Goal: Task Accomplishment & Management: Manage account settings

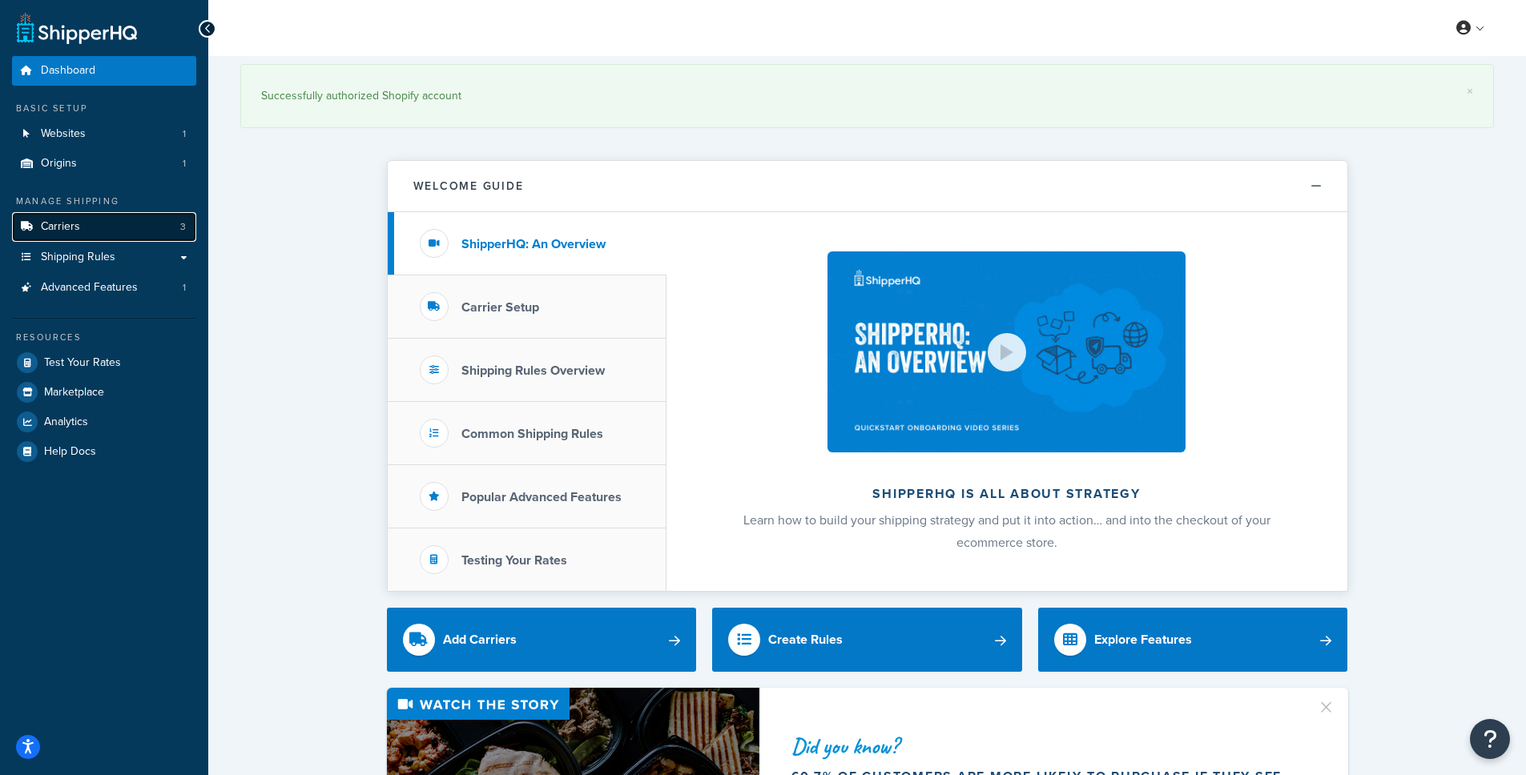
click at [107, 224] on link "Carriers 3" at bounding box center [104, 227] width 184 height 30
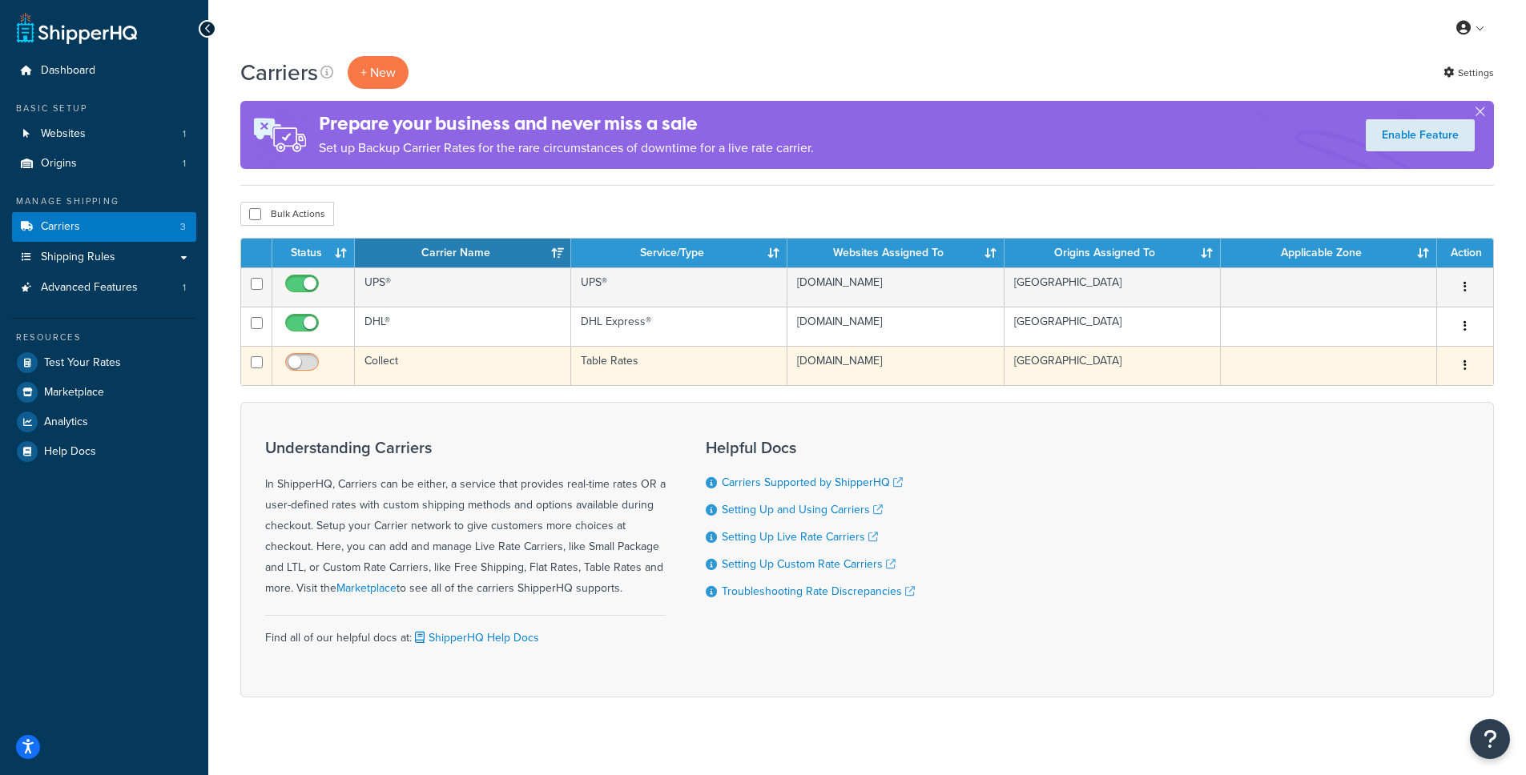
click at [308, 365] on input "checkbox" at bounding box center [304, 366] width 44 height 20
checkbox input "true"
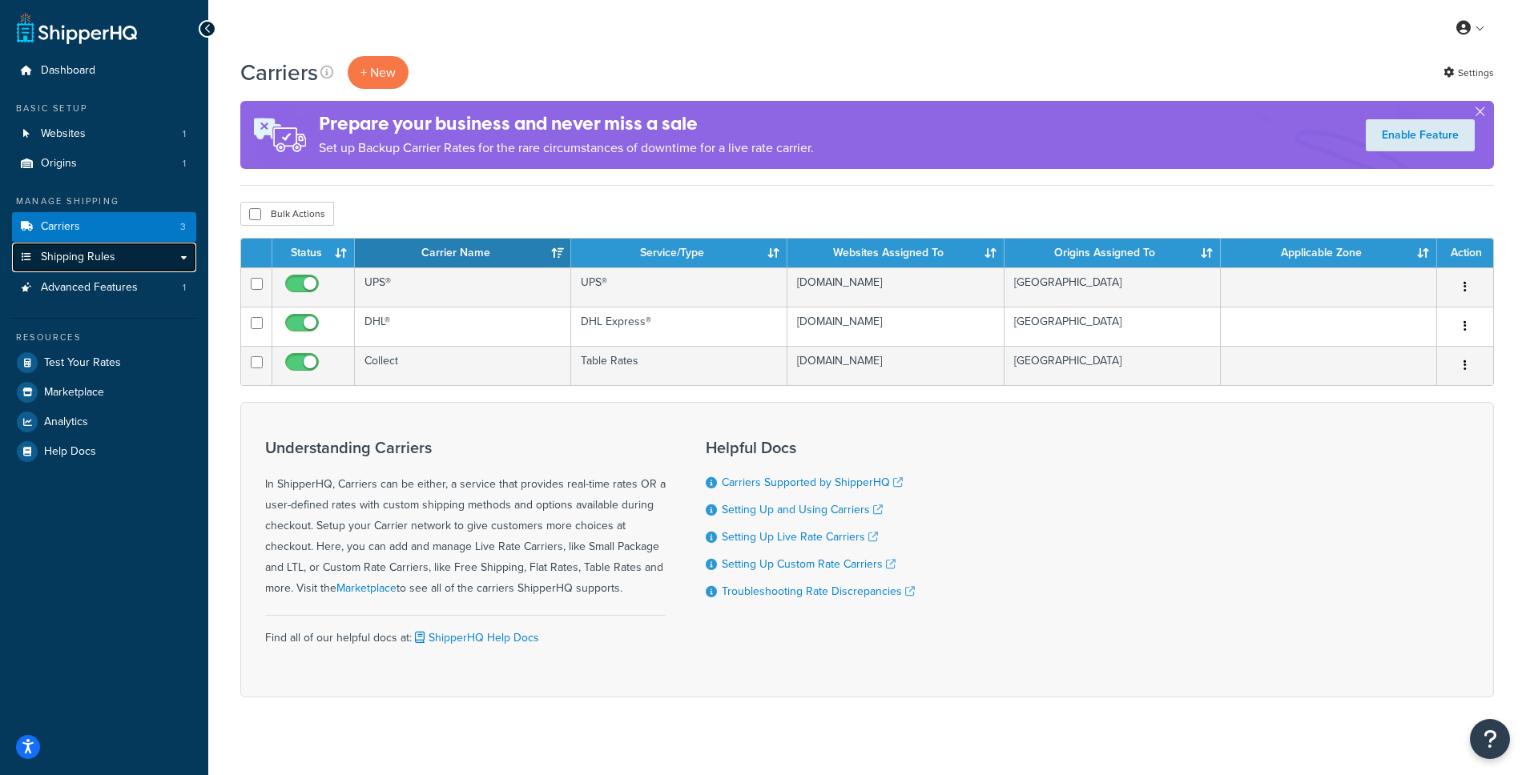
click at [115, 263] on link "Shipping Rules" at bounding box center [104, 258] width 184 height 30
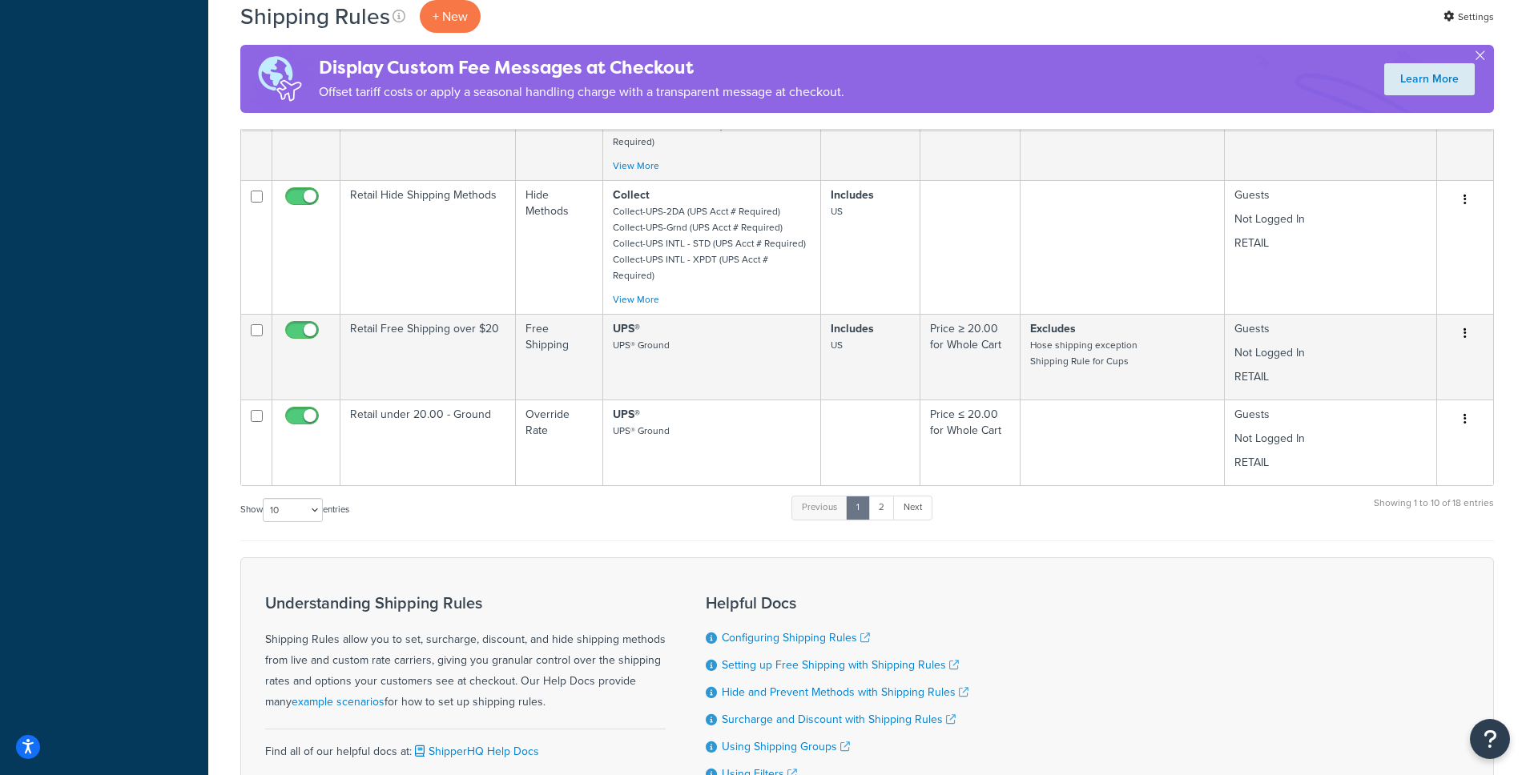
scroll to position [882, 0]
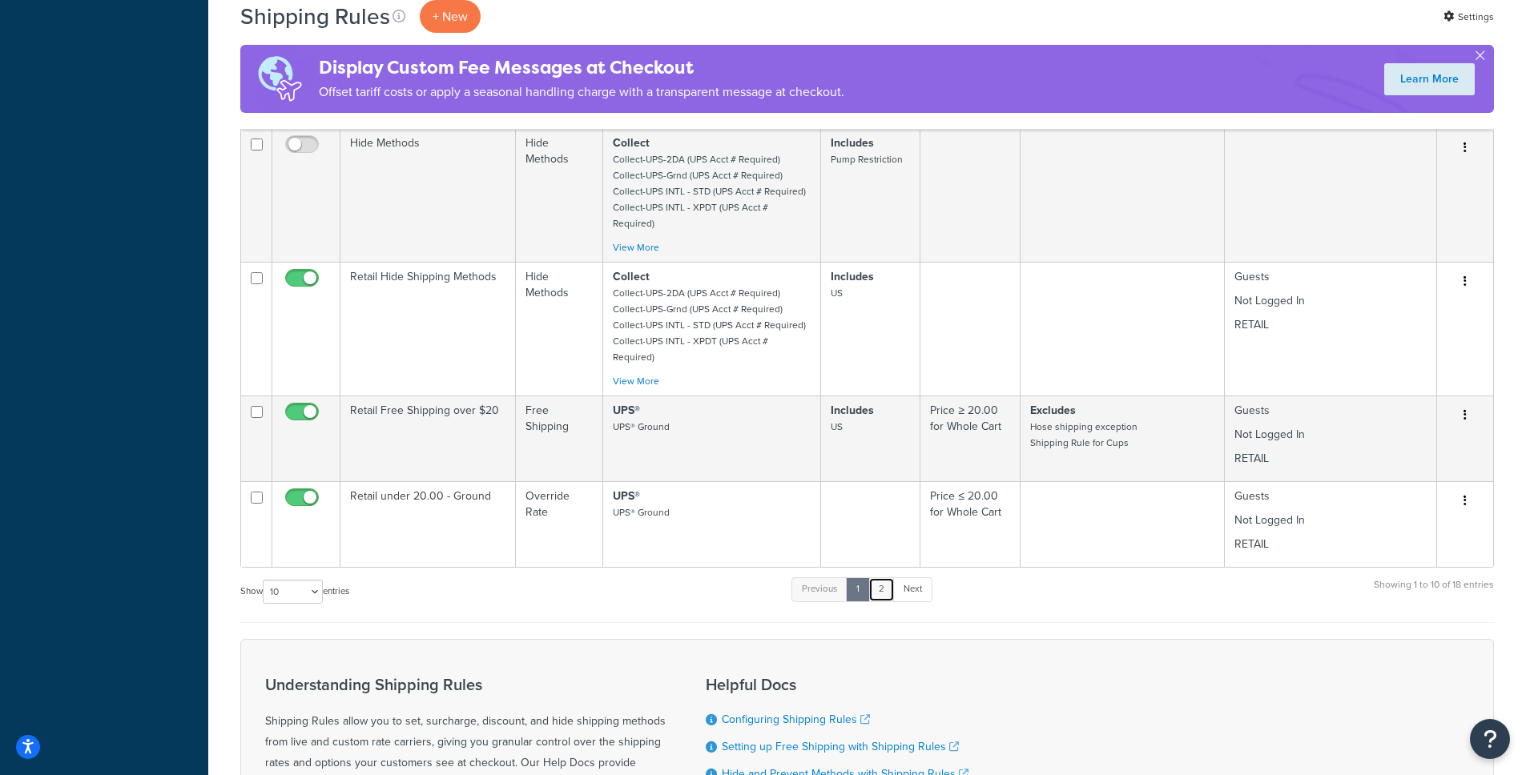
click at [883, 578] on link "2" at bounding box center [881, 590] width 26 height 24
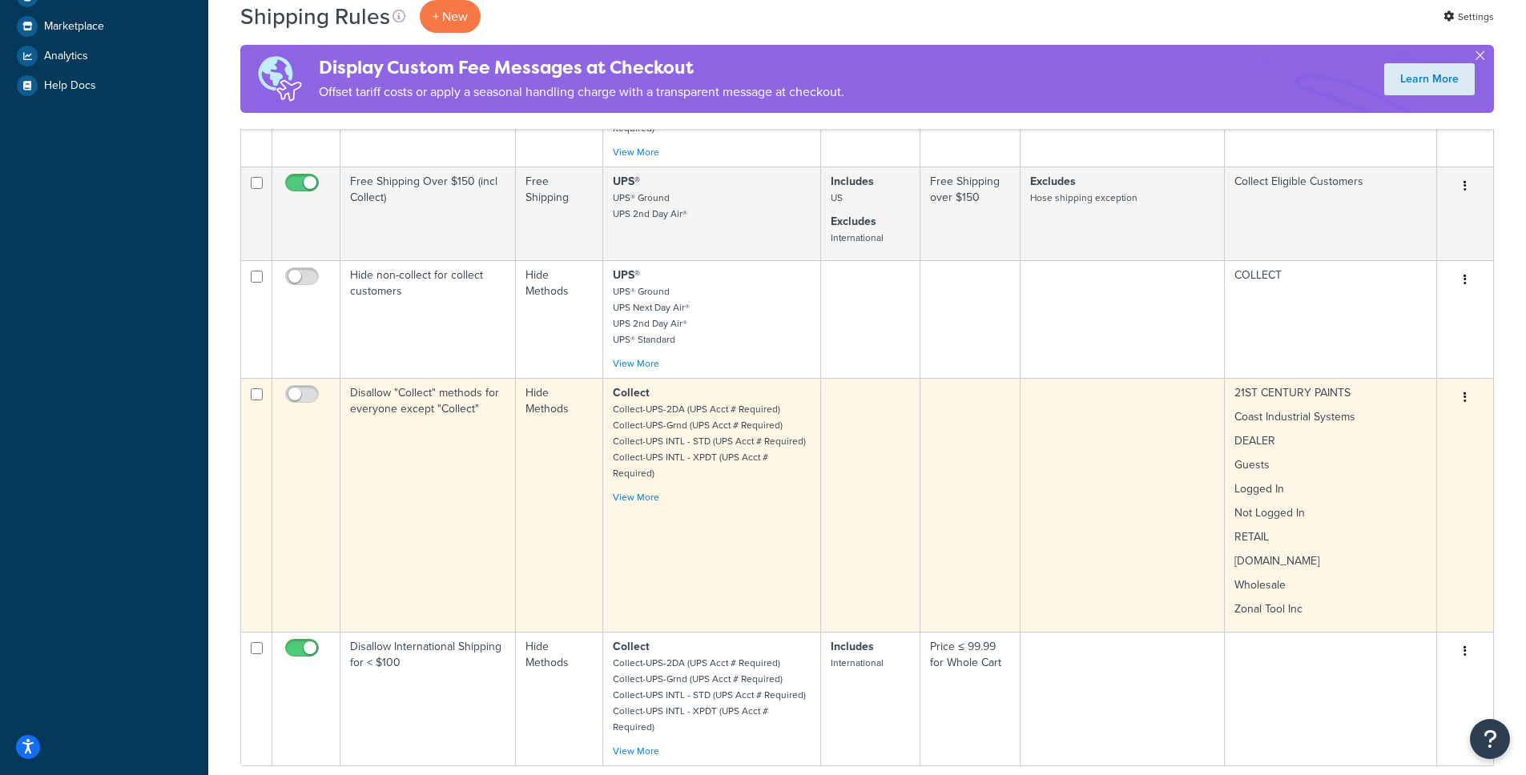
scroll to position [519, 0]
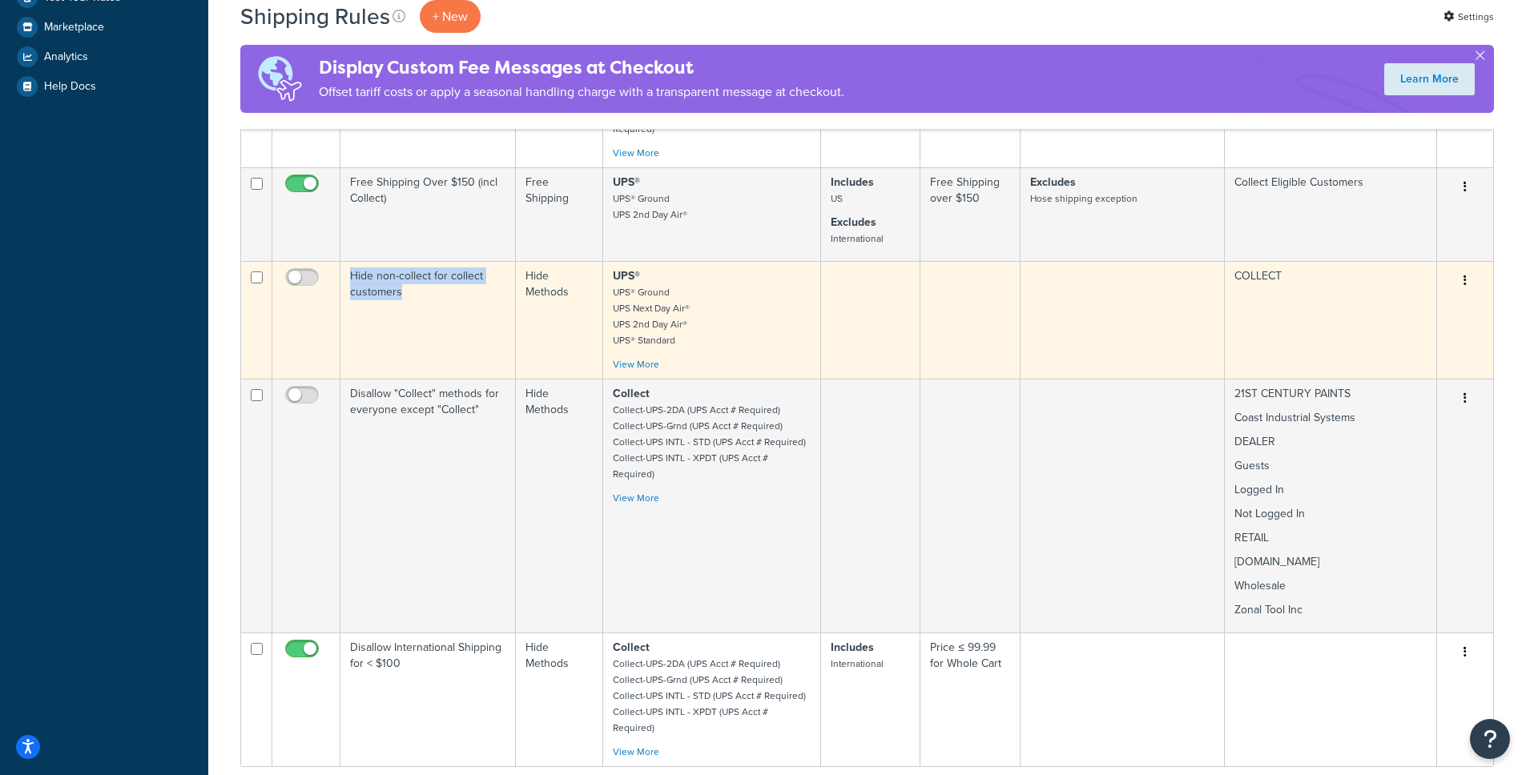
copy td "Hide non-collect for collect customers"
drag, startPoint x: 351, startPoint y: 264, endPoint x: 414, endPoint y: 279, distance: 65.1
click at [414, 279] on td "Hide non-collect for collect customers" at bounding box center [427, 320] width 175 height 118
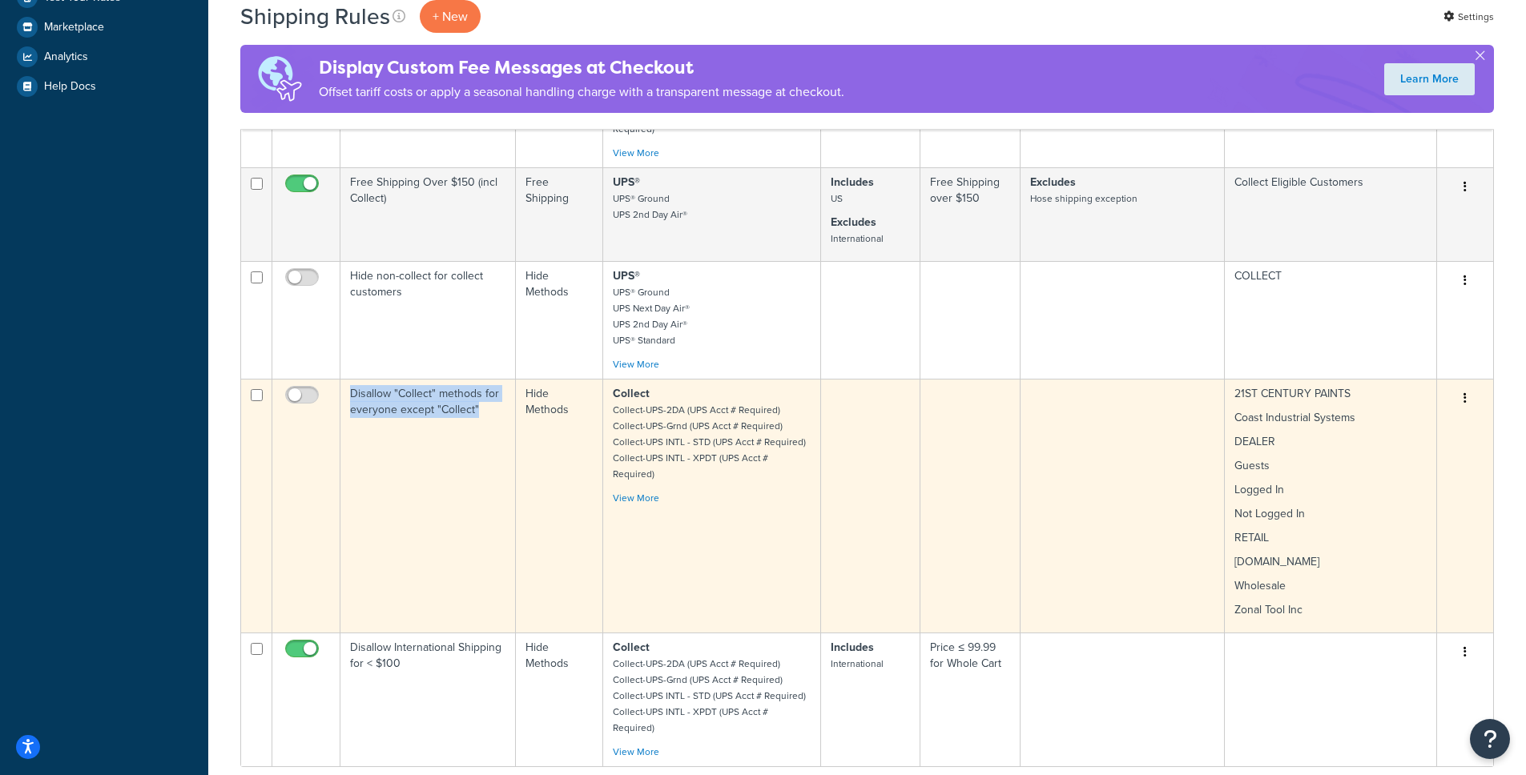
copy td "Disallow "Collect" methods for everyone except "Collect""
drag, startPoint x: 350, startPoint y: 383, endPoint x: 479, endPoint y: 400, distance: 130.1
click at [479, 400] on td "Disallow "Collect" methods for everyone except "Collect"" at bounding box center [427, 506] width 175 height 254
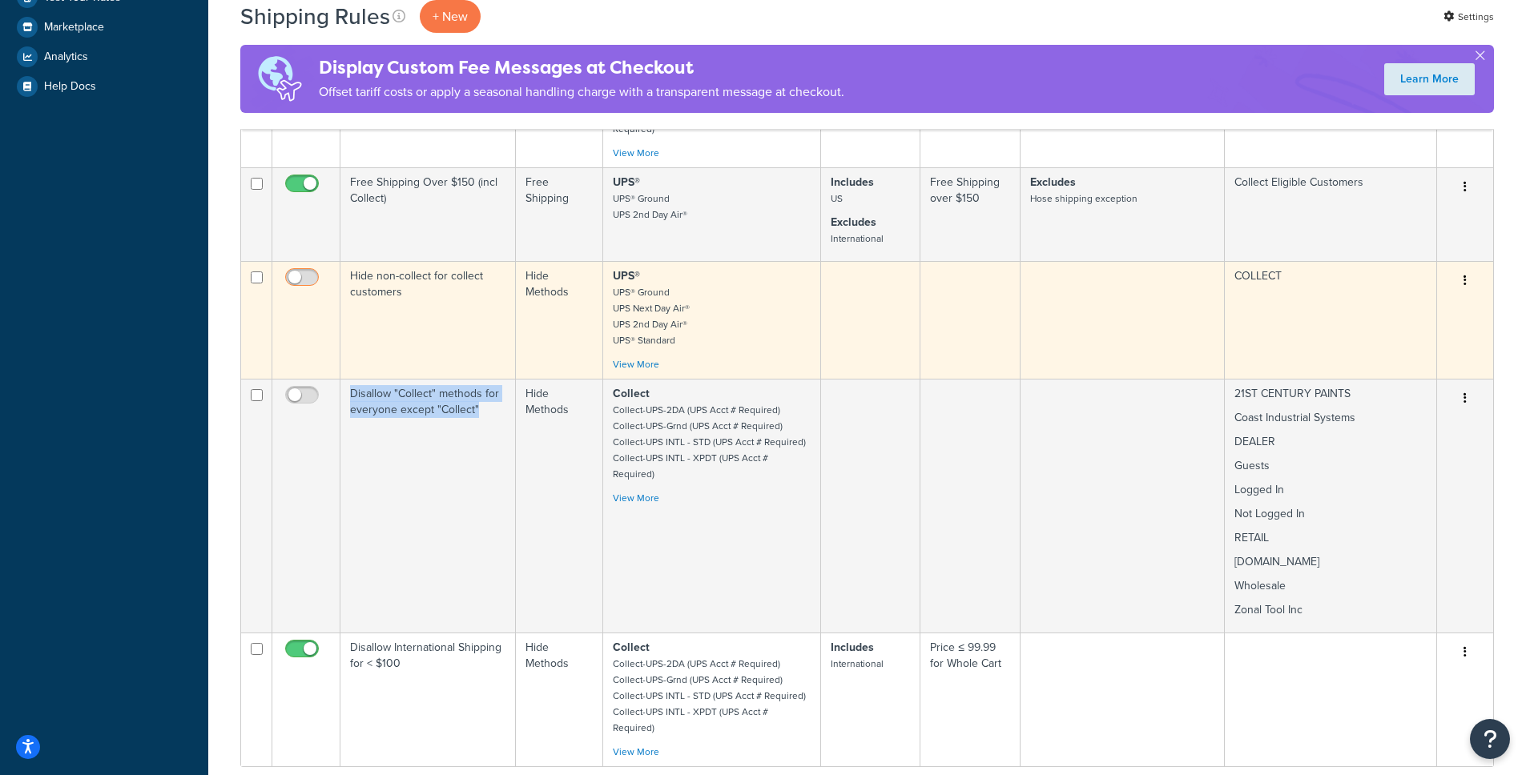
click at [304, 272] on input "checkbox" at bounding box center [304, 282] width 44 height 20
checkbox input "true"
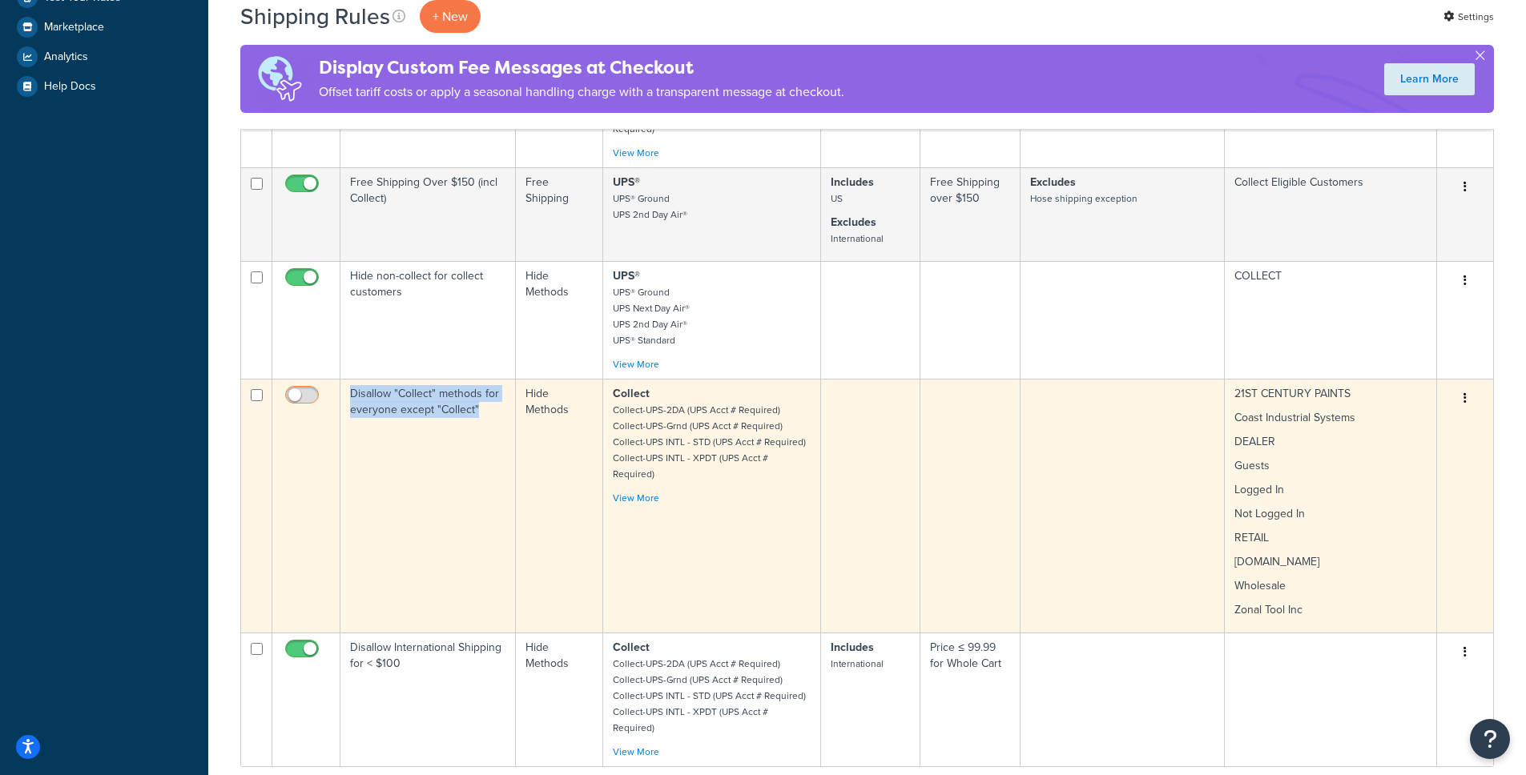
click at [292, 390] on input "checkbox" at bounding box center [304, 399] width 44 height 20
checkbox input "true"
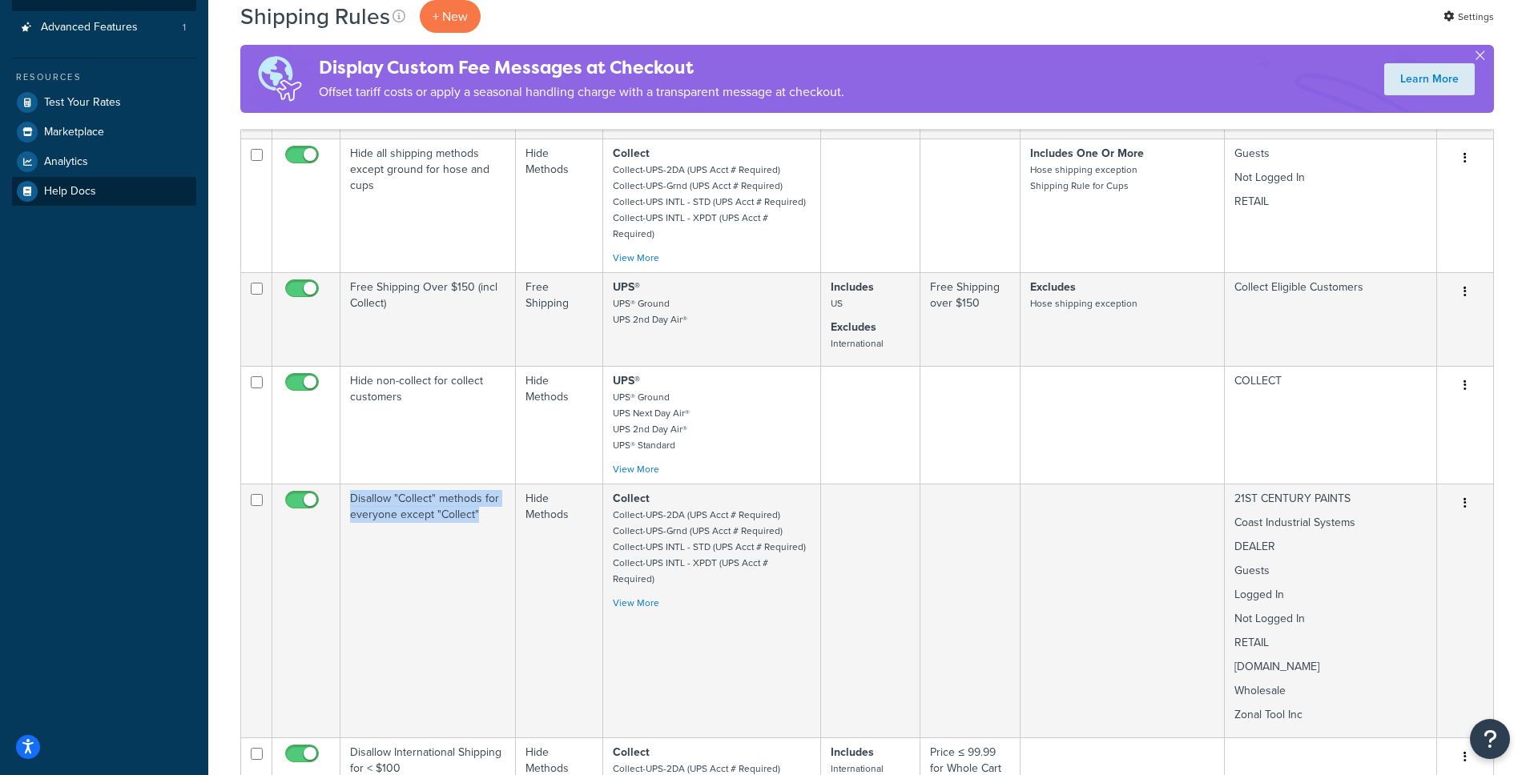
scroll to position [402, 0]
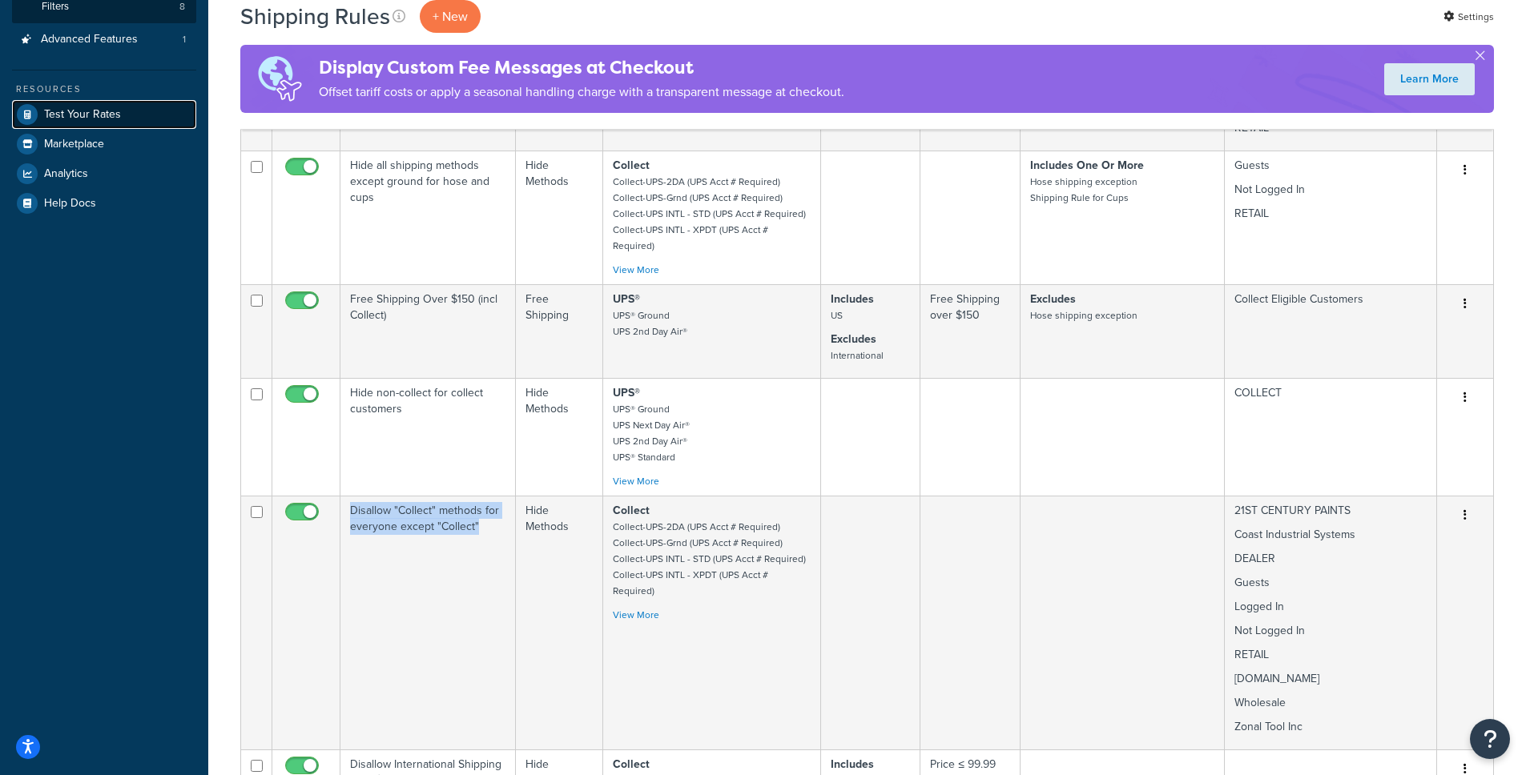
click at [94, 123] on link "Test Your Rates" at bounding box center [104, 114] width 184 height 29
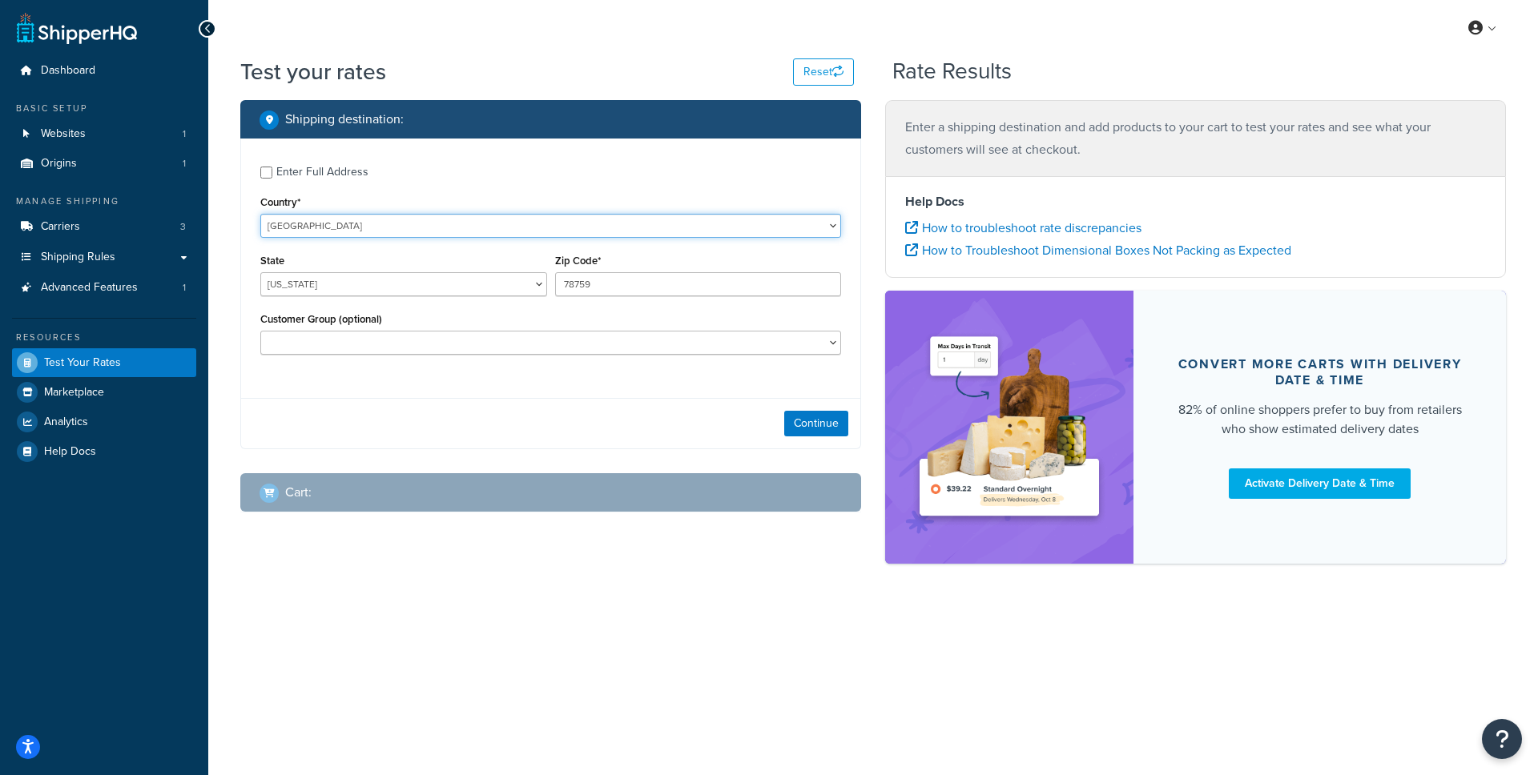
click at [442, 225] on select "United States United Kingdom Afghanistan Åland Islands Albania Algeria American…" at bounding box center [550, 226] width 581 height 24
click at [260, 214] on select "United States United Kingdom Afghanistan Åland Islands Albania Algeria American…" at bounding box center [550, 226] width 581 height 24
click at [398, 278] on select "Alabama Alaska American Samoa Arizona Arkansas Armed Forces Americas Armed Forc…" at bounding box center [403, 284] width 287 height 24
select select "GA"
click at [260, 273] on select "Alabama Alaska American Samoa Arizona Arkansas Armed Forces Americas Armed Forc…" at bounding box center [403, 284] width 287 height 24
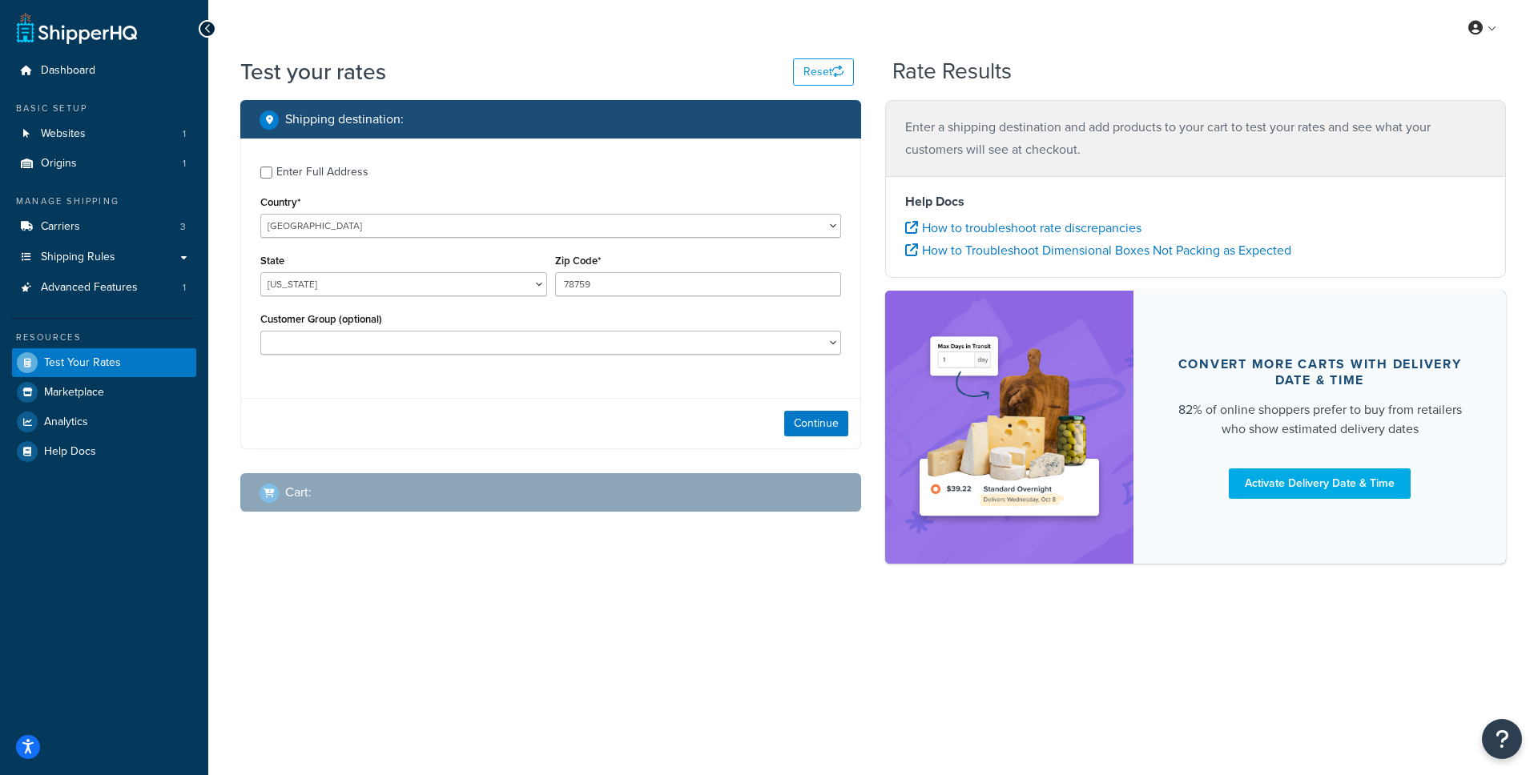
click at [605, 297] on div "Zip Code* 78759" at bounding box center [698, 279] width 295 height 58
click at [605, 295] on div "Zip Code* 78759" at bounding box center [698, 279] width 295 height 58
click at [602, 292] on input "78759" at bounding box center [698, 284] width 287 height 24
type input "30305"
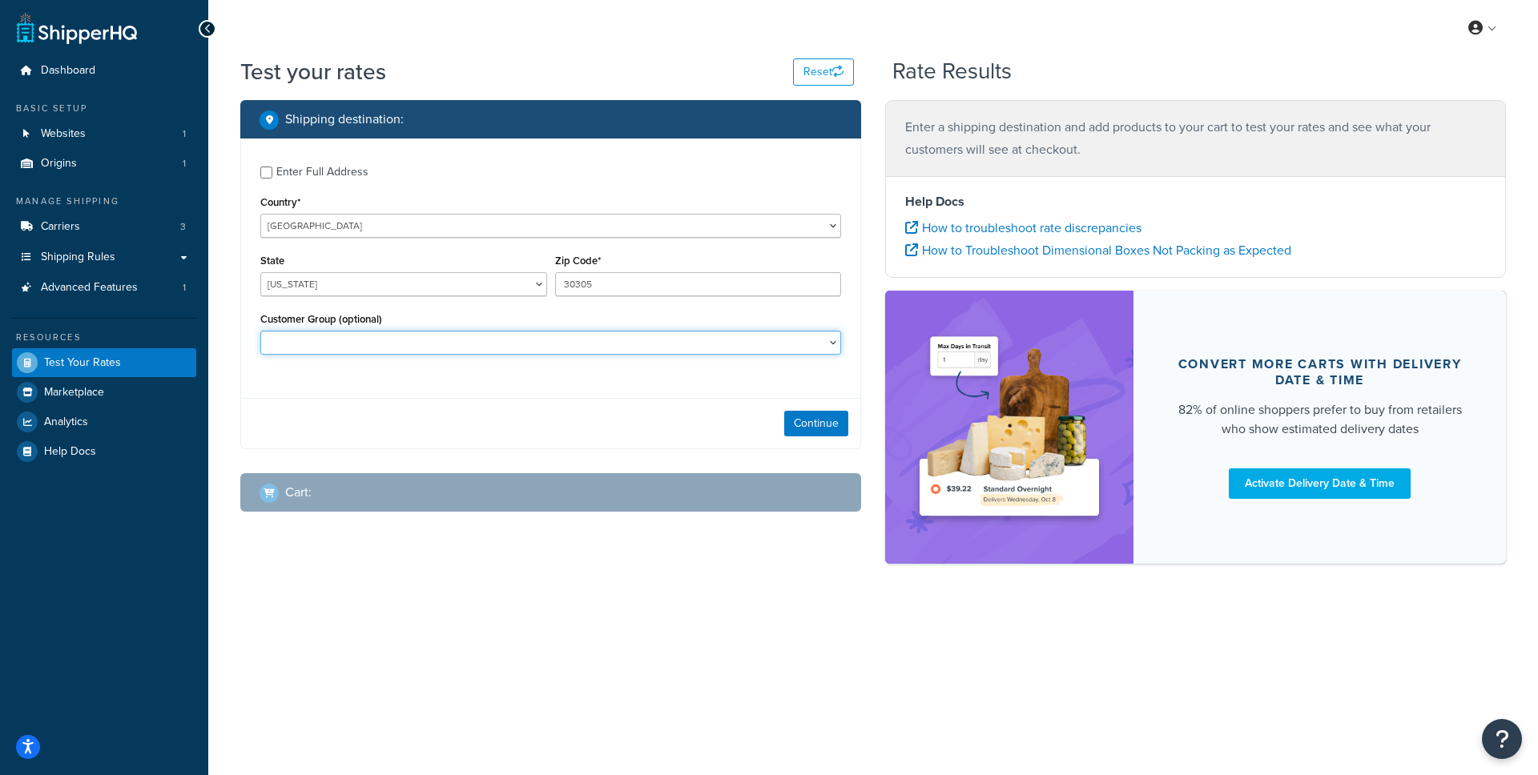
click at [597, 355] on select "21ST CENTURY PAINTS Coast Industrial Systems COLLECT Collect Eligible Customers…" at bounding box center [550, 343] width 581 height 24
select select "COLLECT"
click at [260, 332] on select "21ST CENTURY PAINTS Coast Industrial Systems COLLECT Collect Eligible Customers…" at bounding box center [550, 343] width 581 height 24
click at [796, 425] on button "Continue" at bounding box center [816, 424] width 64 height 26
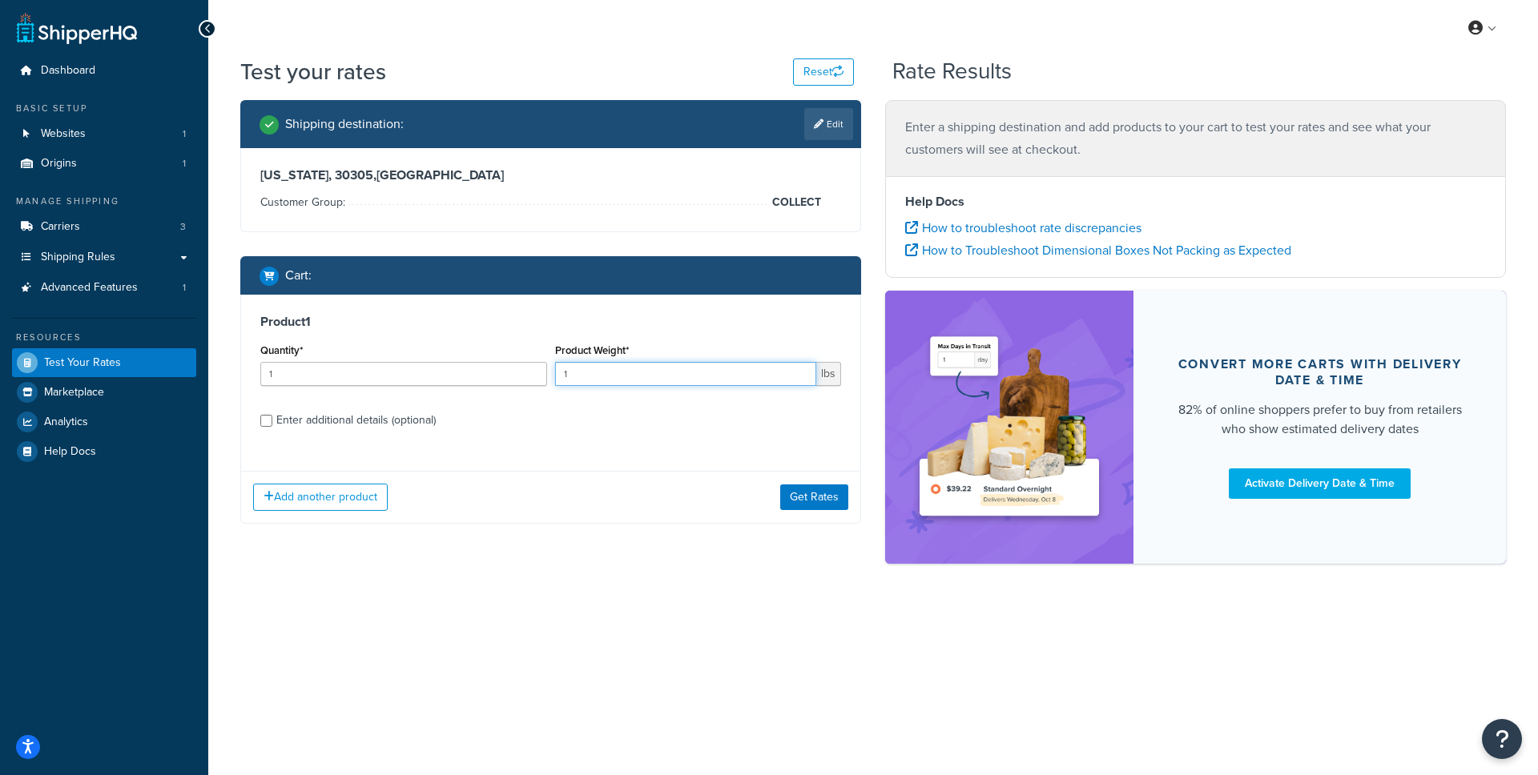
click at [578, 367] on input "1" at bounding box center [686, 374] width 262 height 24
type input "5"
click at [795, 487] on button "Get Rates" at bounding box center [814, 498] width 68 height 26
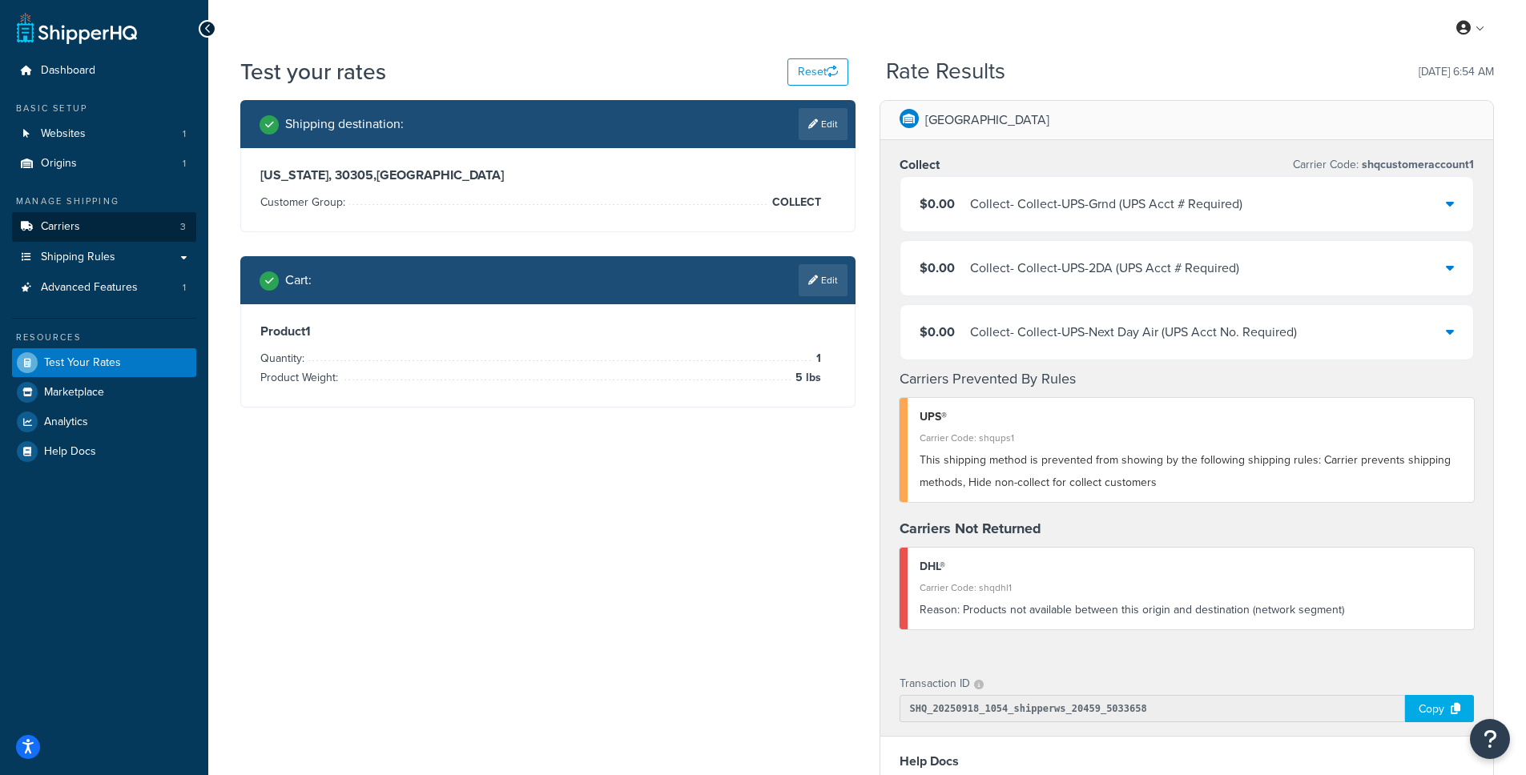
click at [108, 217] on link "Carriers 3" at bounding box center [104, 227] width 184 height 30
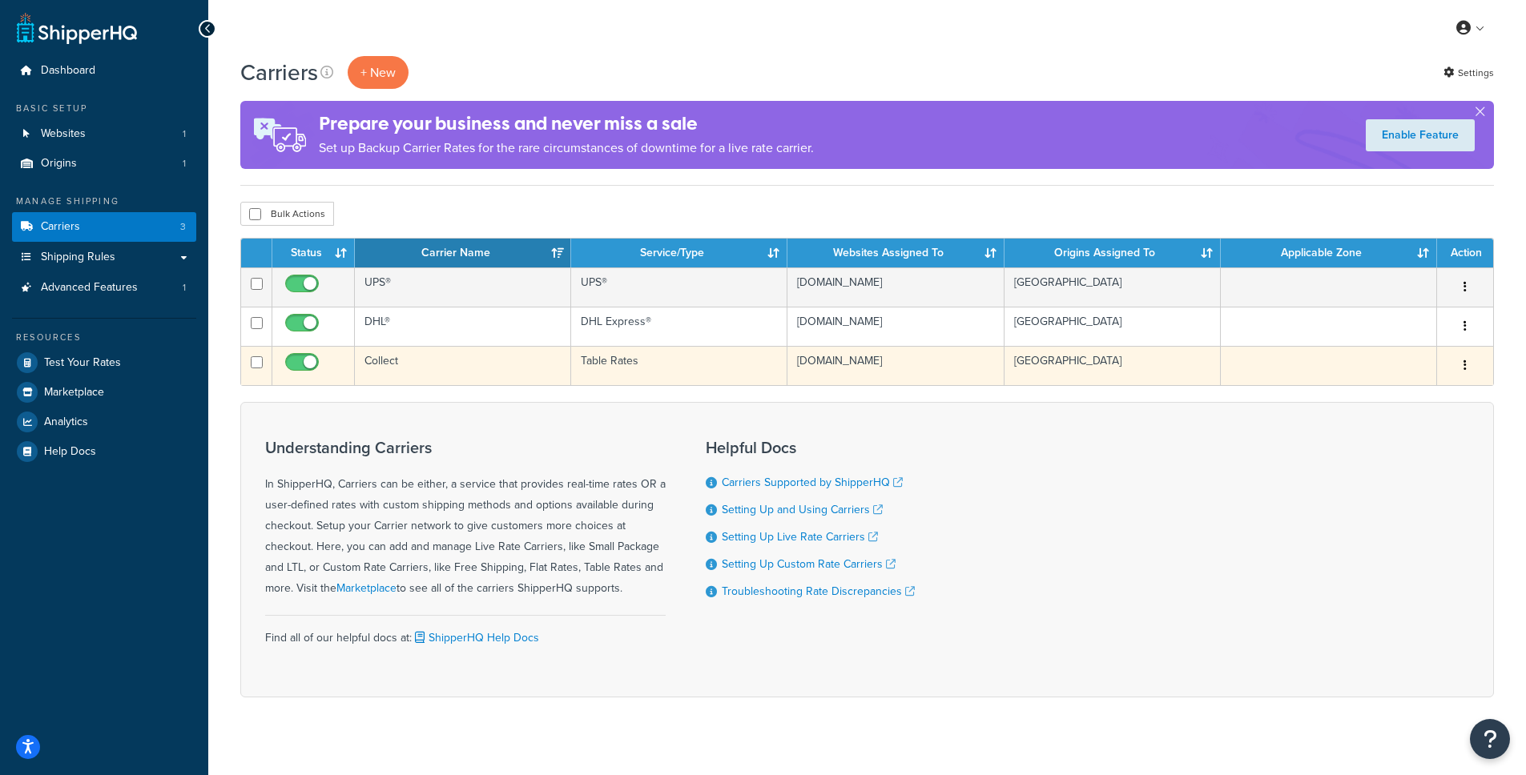
click at [301, 368] on input "checkbox" at bounding box center [304, 366] width 44 height 20
checkbox input "false"
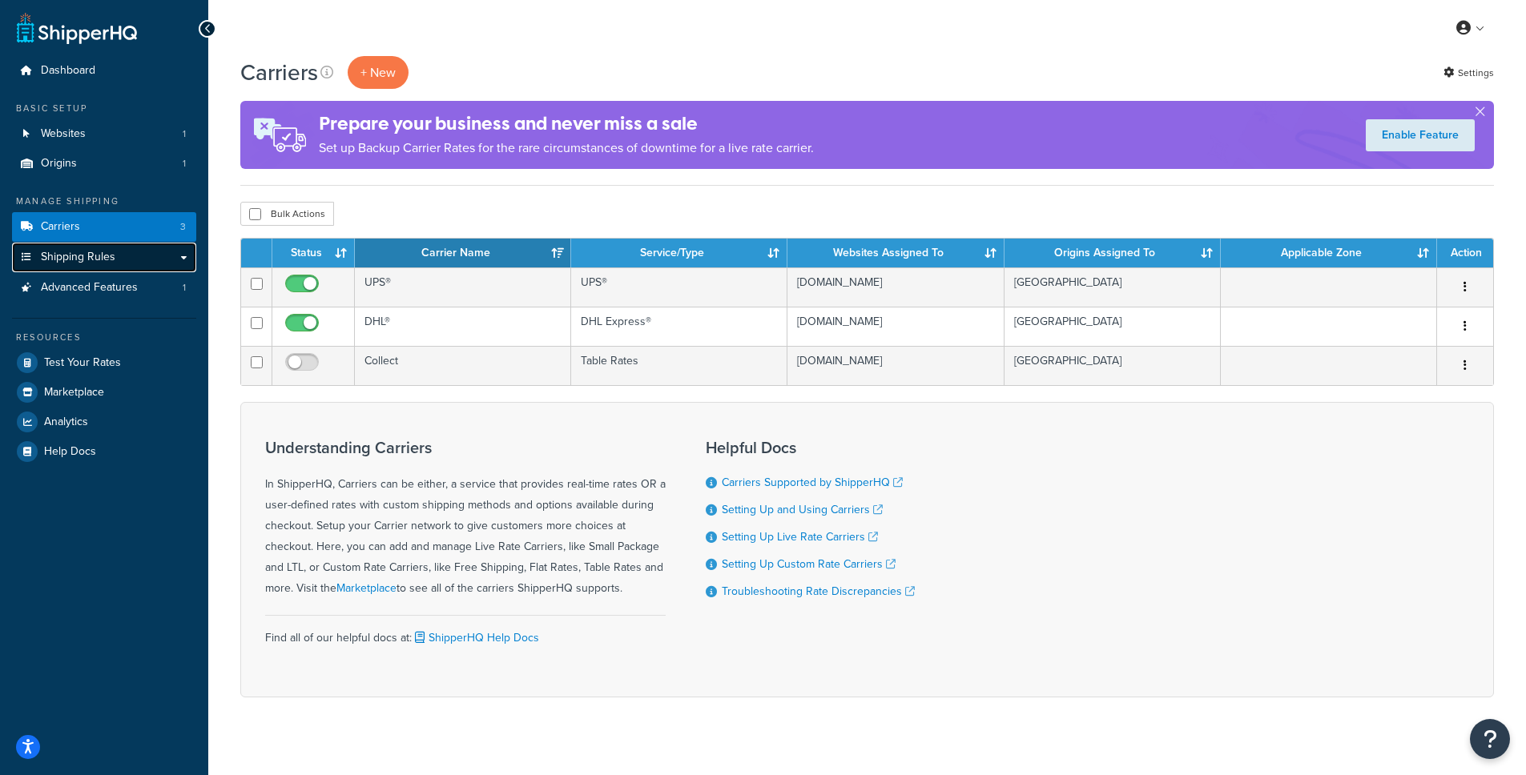
click at [98, 263] on span "Shipping Rules" at bounding box center [78, 258] width 75 height 14
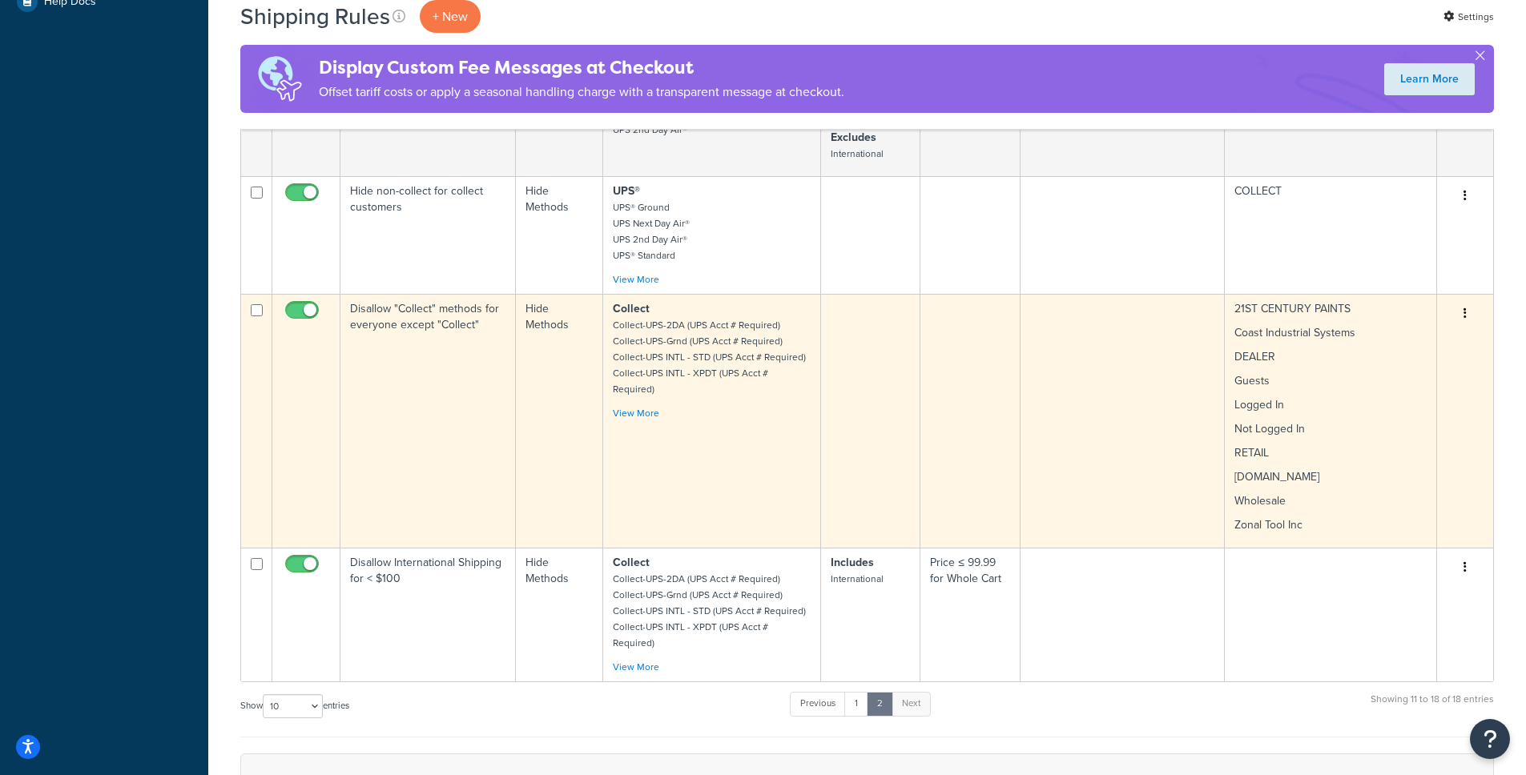
scroll to position [597, 0]
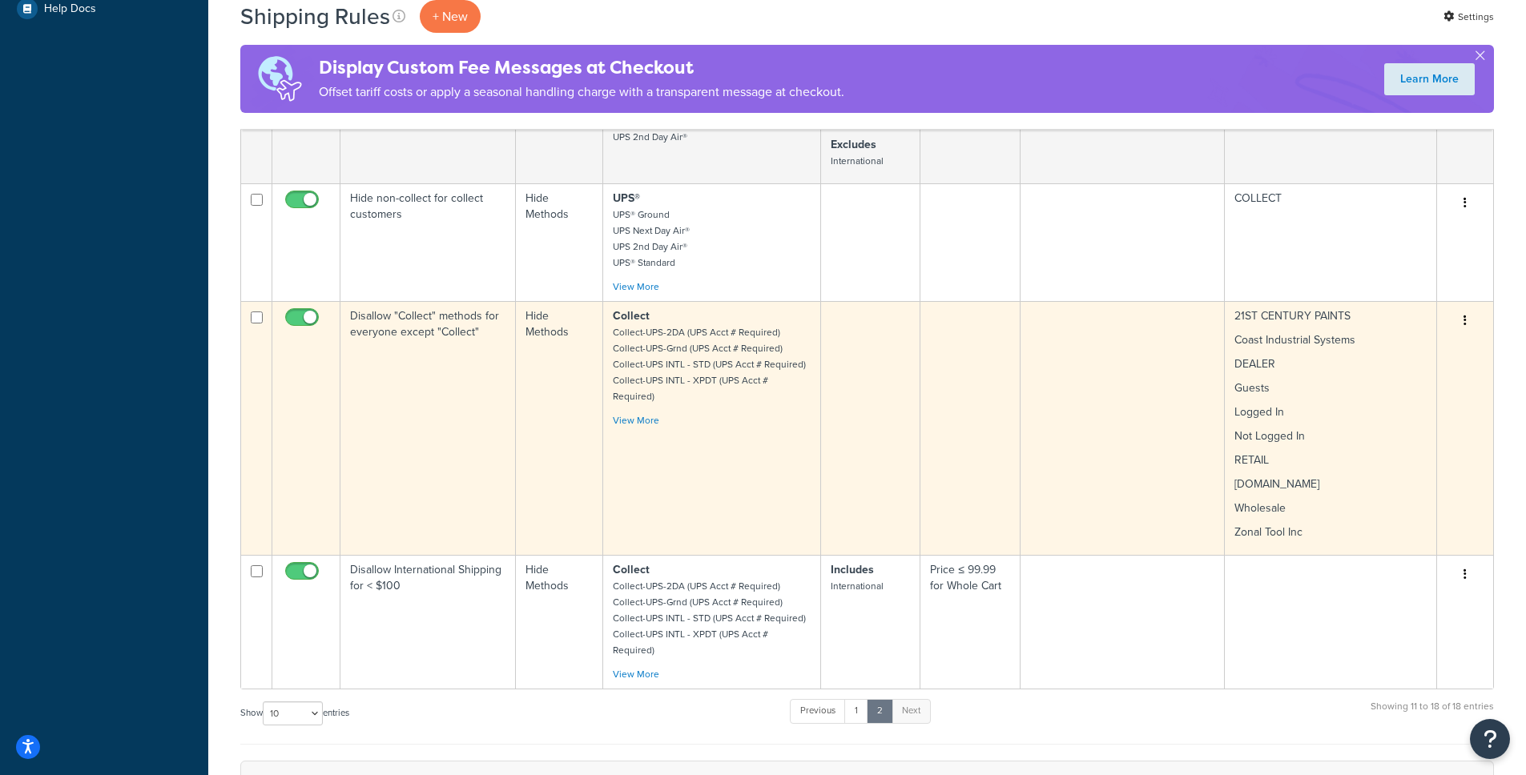
click at [302, 312] on input "checkbox" at bounding box center [304, 322] width 44 height 20
checkbox input "false"
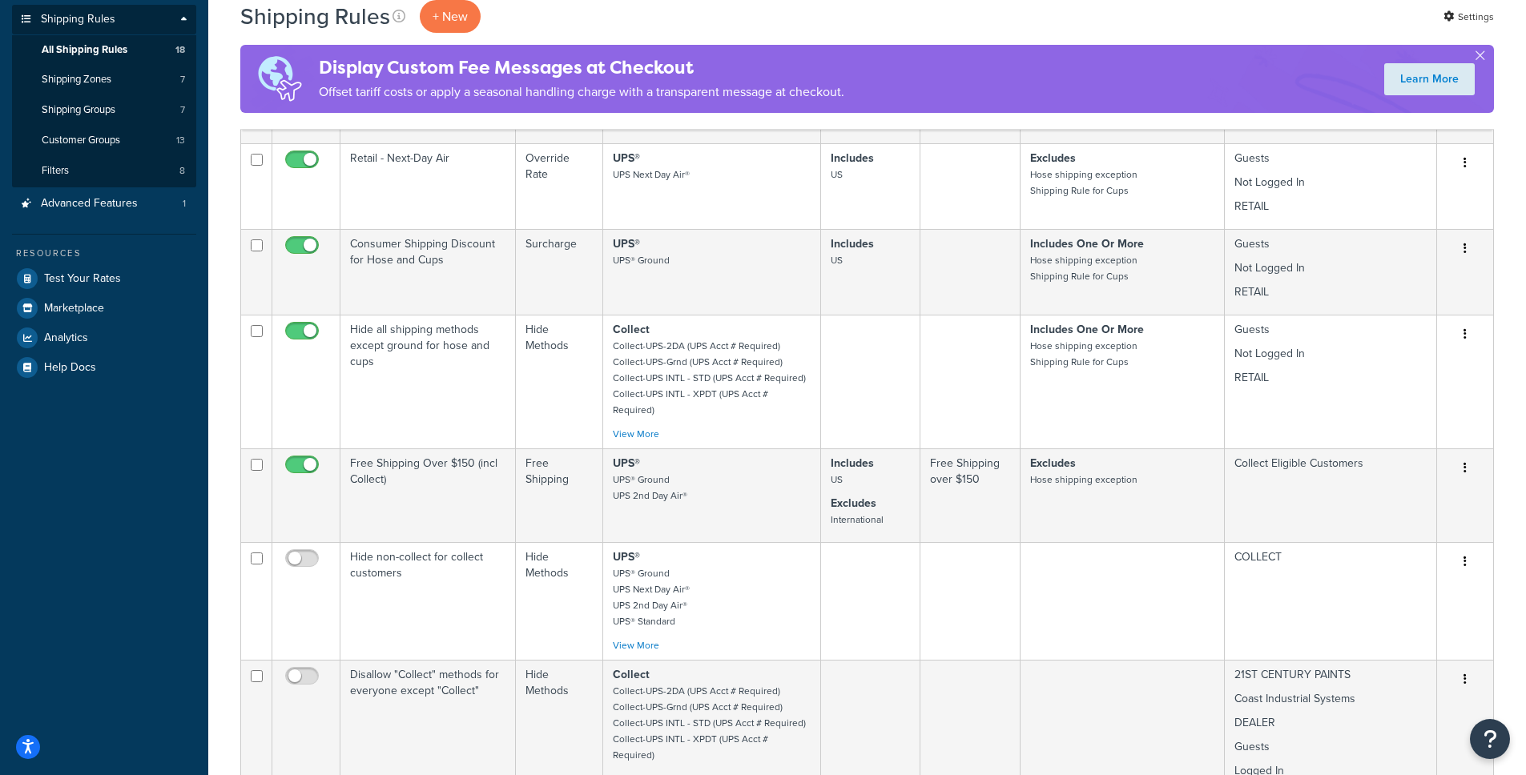
scroll to position [105, 0]
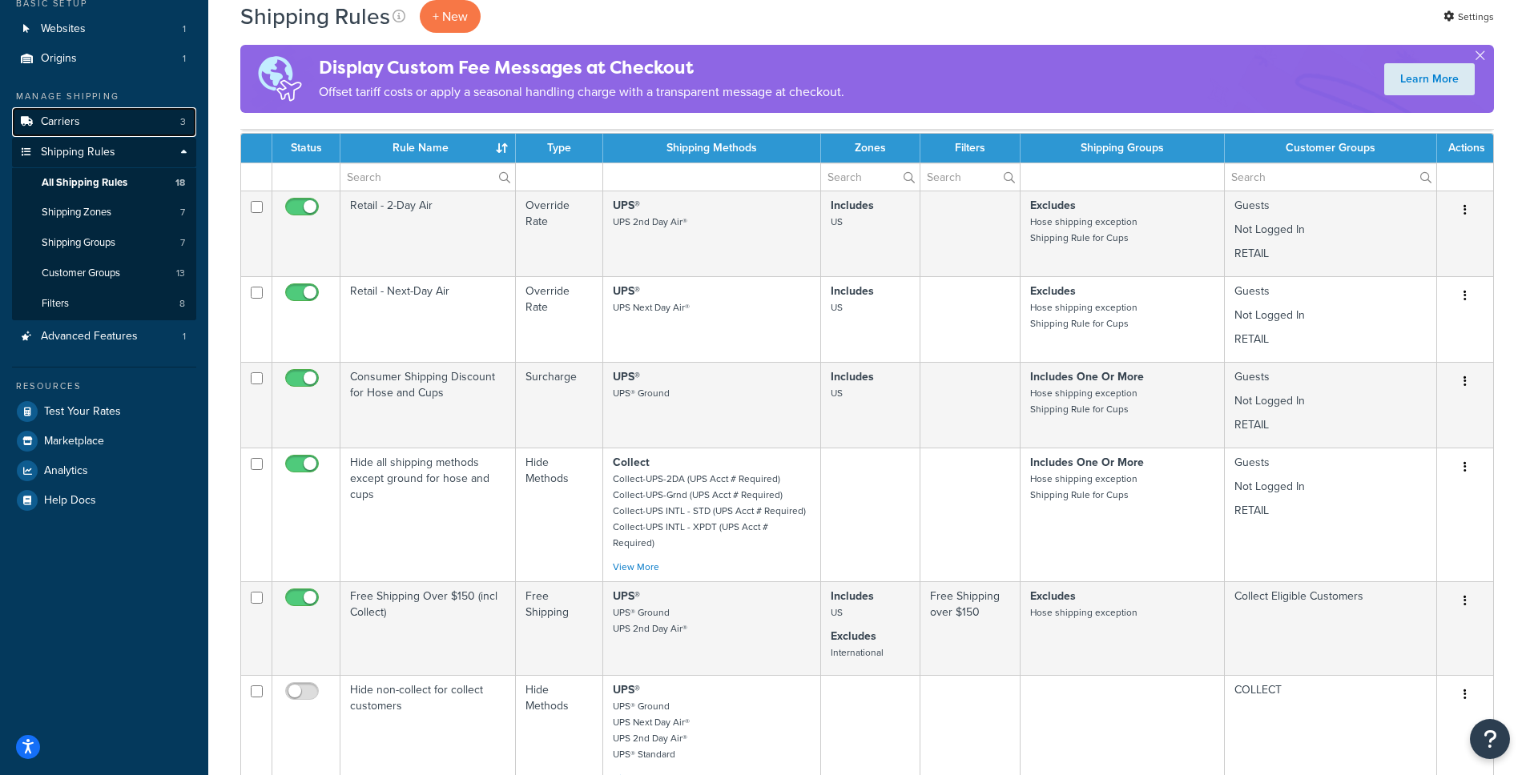
click at [107, 123] on link "Carriers 3" at bounding box center [104, 122] width 184 height 30
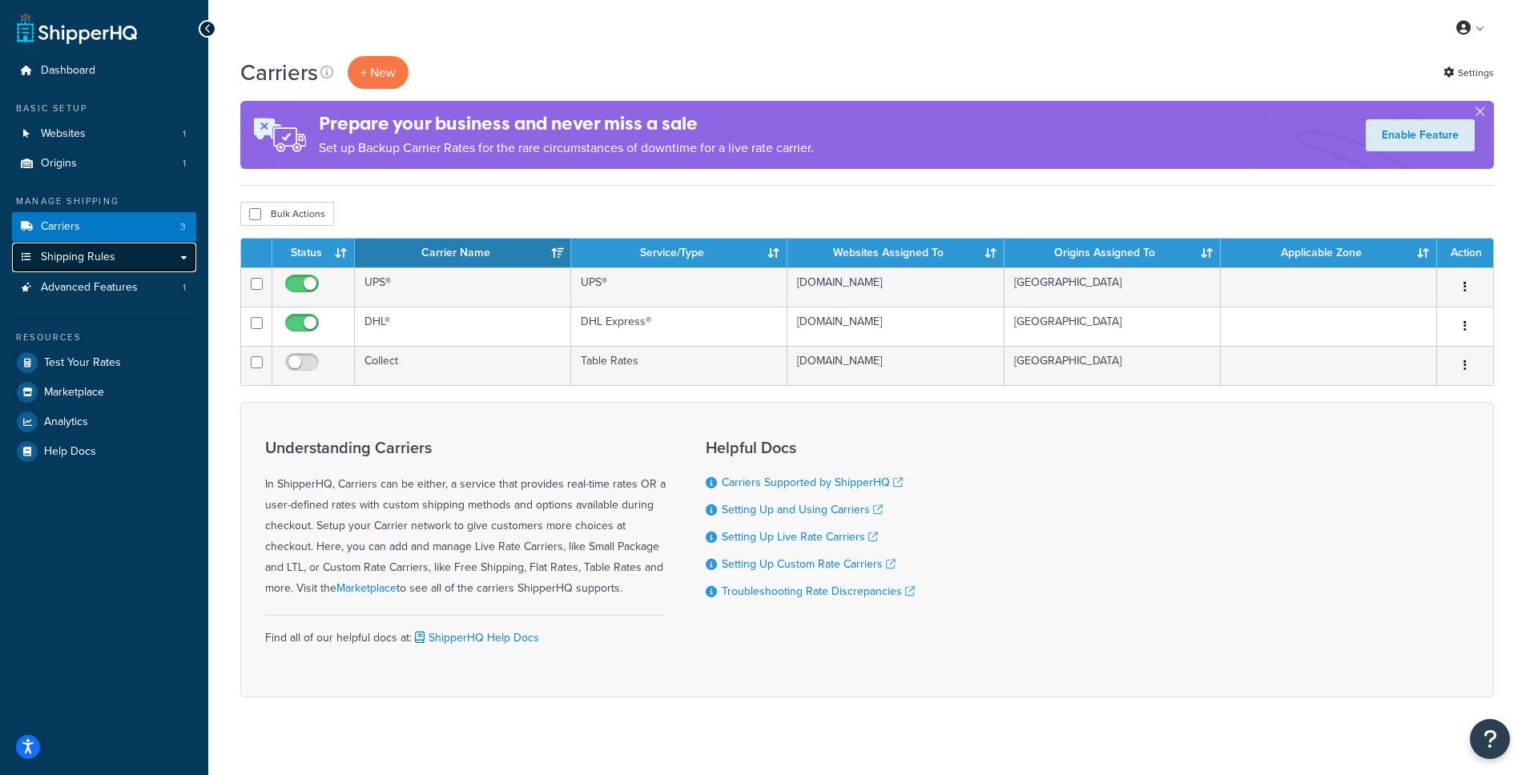
click at [99, 266] on link "Shipping Rules" at bounding box center [104, 258] width 184 height 30
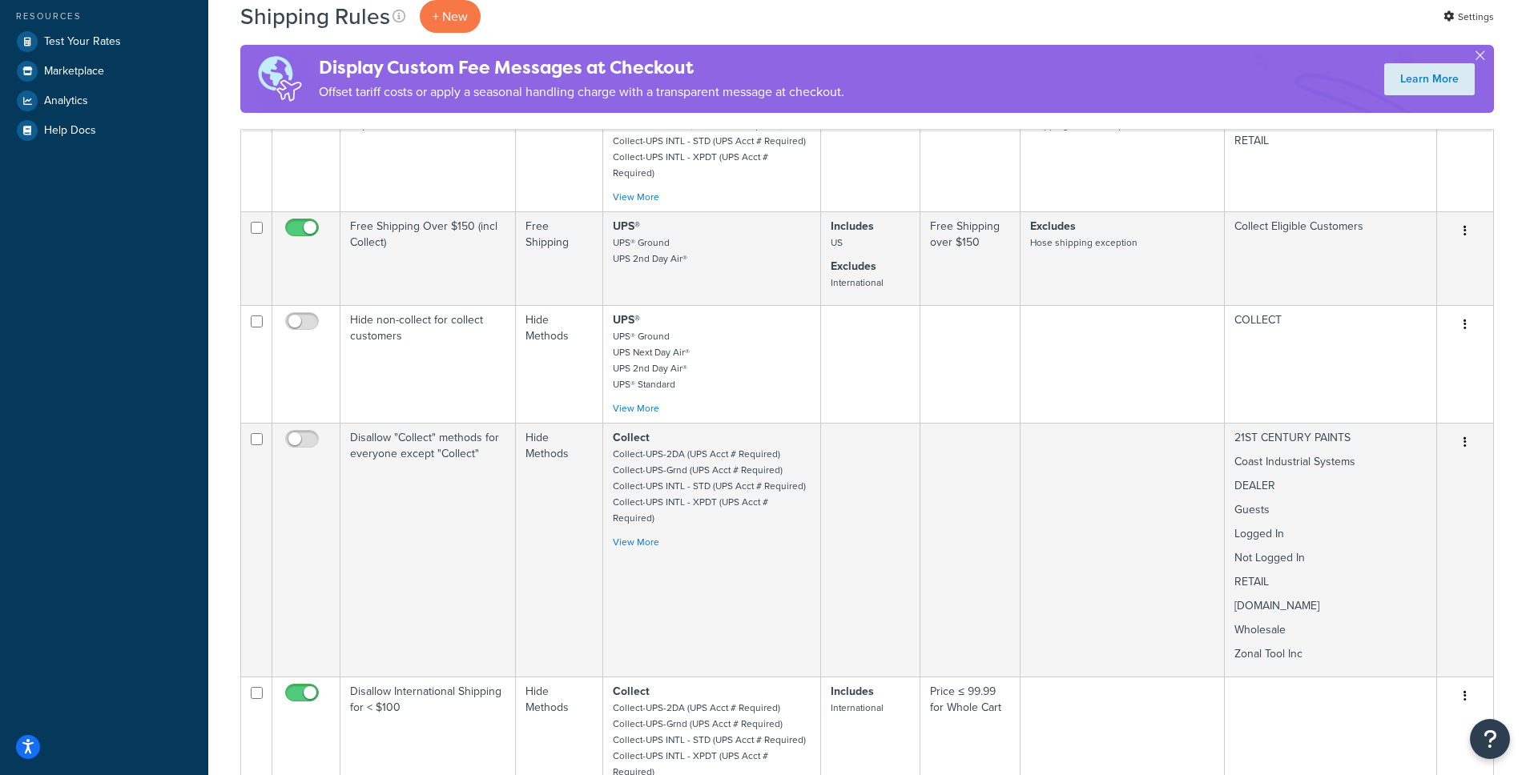
scroll to position [474, 0]
